Goal: Check status: Check status

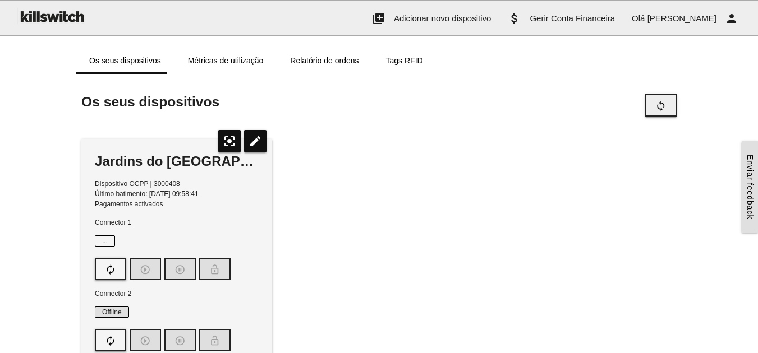
click at [659, 105] on icon "sync" at bounding box center [660, 105] width 11 height 21
click at [109, 265] on main "Comece aqui! Adicione um dispositivo OCPP ao Killswitch para configurar o seu c…" at bounding box center [379, 261] width 758 height 374
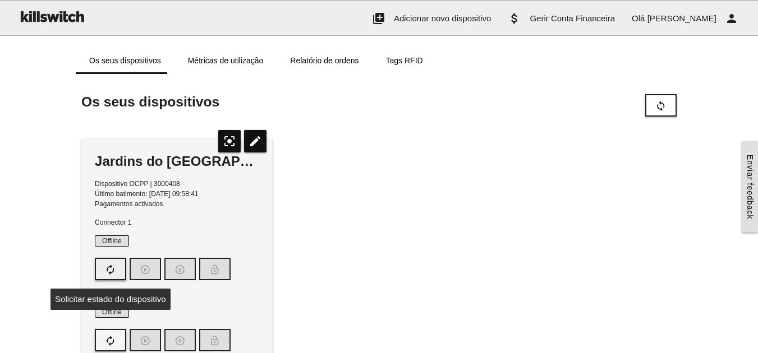
click at [109, 269] on icon "autorenew" at bounding box center [110, 269] width 11 height 21
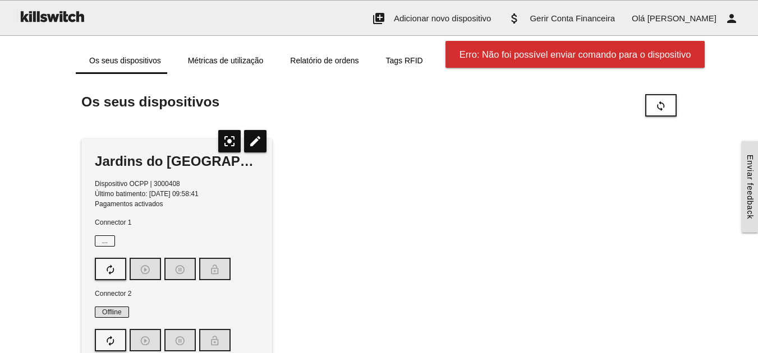
click at [113, 313] on span "Offline" at bounding box center [112, 312] width 34 height 11
click at [108, 312] on span "Offline" at bounding box center [112, 312] width 34 height 11
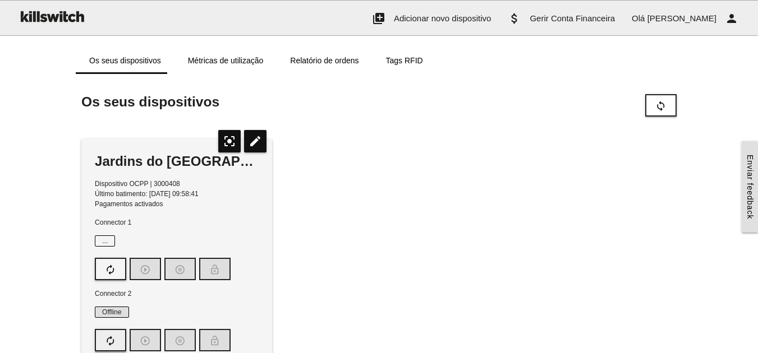
click at [108, 344] on icon "autorenew" at bounding box center [110, 340] width 11 height 21
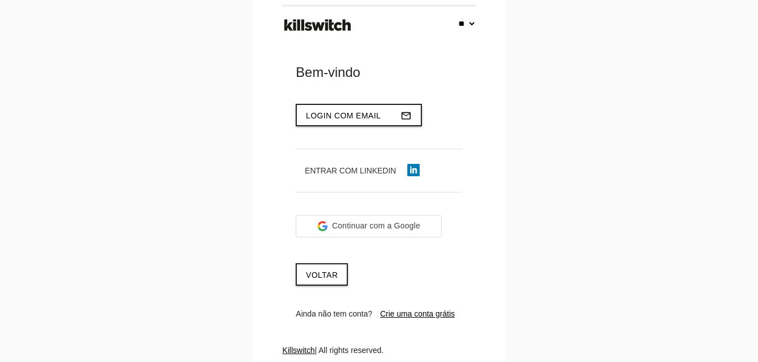
select select "**"
